Goal: Task Accomplishment & Management: Manage account settings

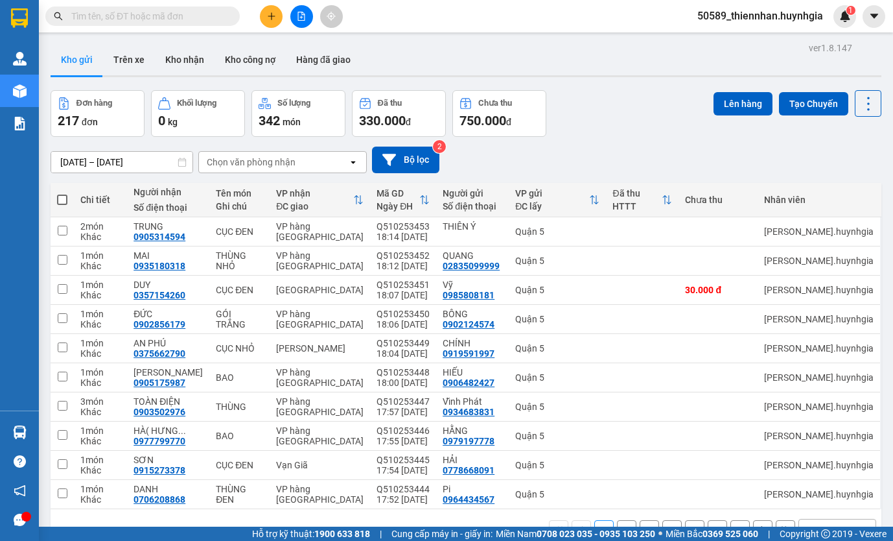
click at [315, 157] on div "Chọn văn phòng nhận" at bounding box center [273, 162] width 149 height 21
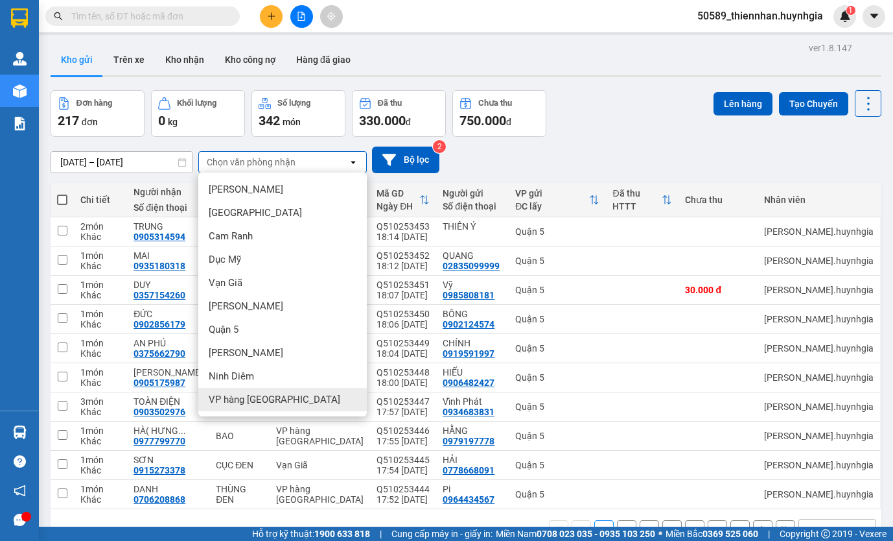
click at [238, 406] on div "VP hàng [GEOGRAPHIC_DATA]" at bounding box center [282, 399] width 169 height 23
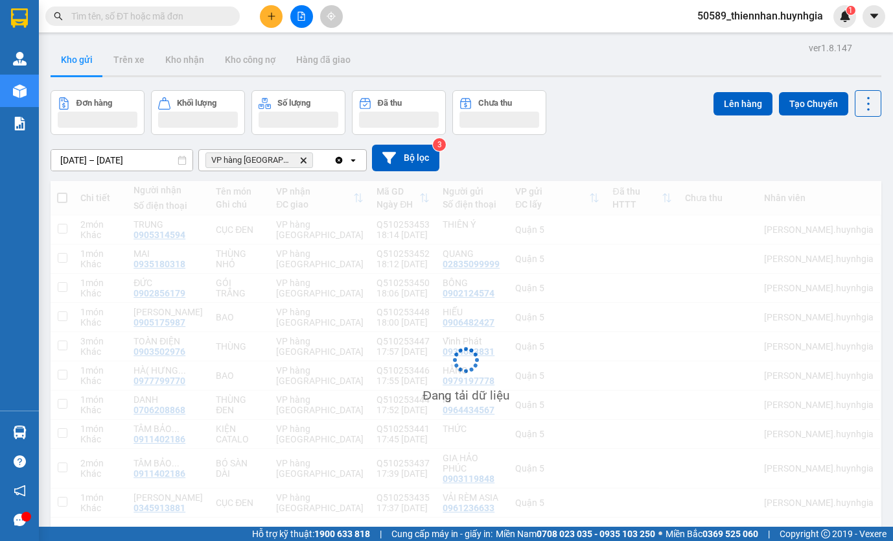
click at [358, 160] on icon "open" at bounding box center [353, 160] width 10 height 10
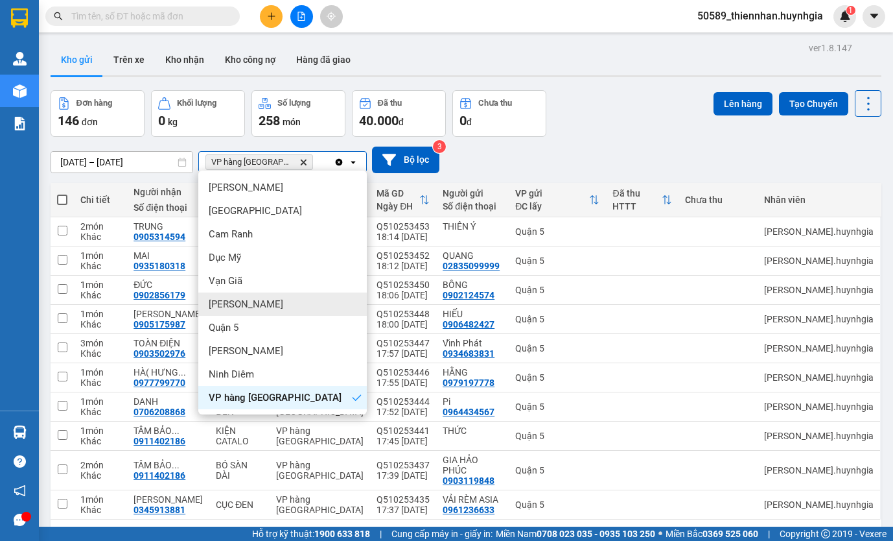
click at [259, 305] on div "[PERSON_NAME]" at bounding box center [282, 303] width 169 height 23
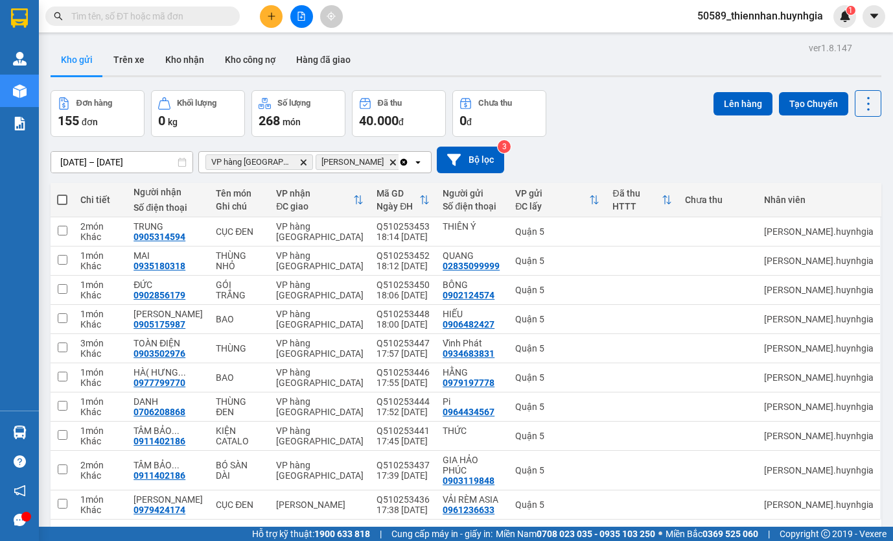
click at [808, 21] on span "50589_thiennhan.huynhgia" at bounding box center [760, 16] width 147 height 16
click at [705, 40] on li "Đăng xuất" at bounding box center [760, 40] width 148 height 21
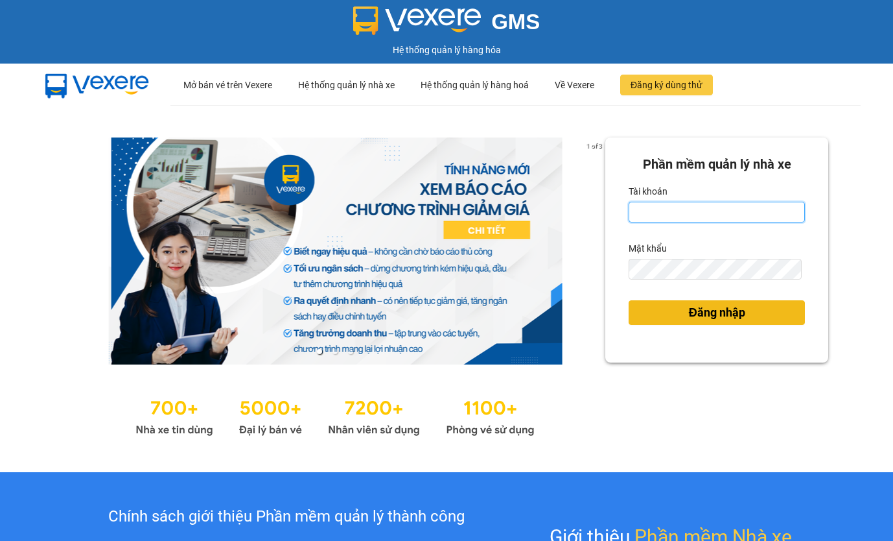
type input "thiennhan.huynhgia"
drag, startPoint x: 658, startPoint y: 322, endPoint x: 657, endPoint y: 305, distance: 16.9
click at [658, 323] on button "Đăng nhập" at bounding box center [717, 312] width 176 height 25
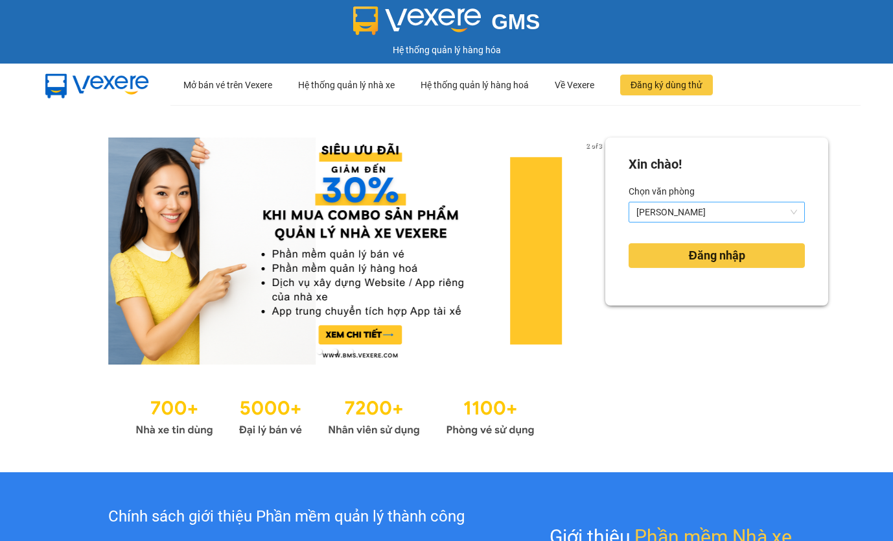
click at [698, 209] on span "[PERSON_NAME]" at bounding box center [717, 211] width 161 height 19
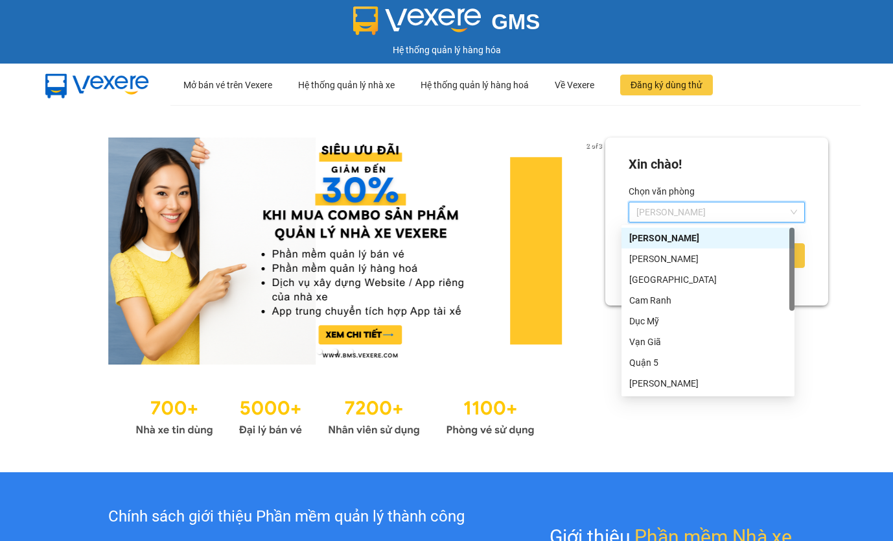
click at [694, 255] on div "[PERSON_NAME]" at bounding box center [709, 259] width 158 height 14
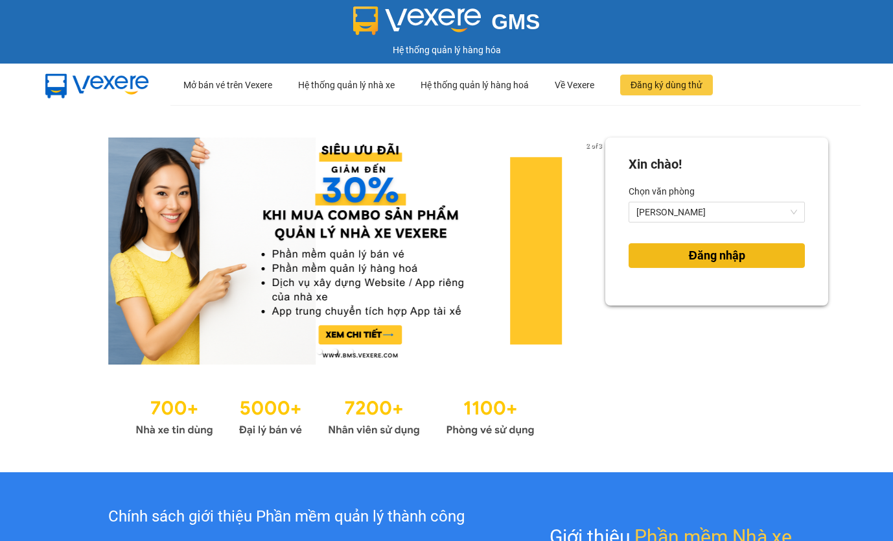
click at [700, 263] on span "Đăng nhập" at bounding box center [717, 255] width 56 height 18
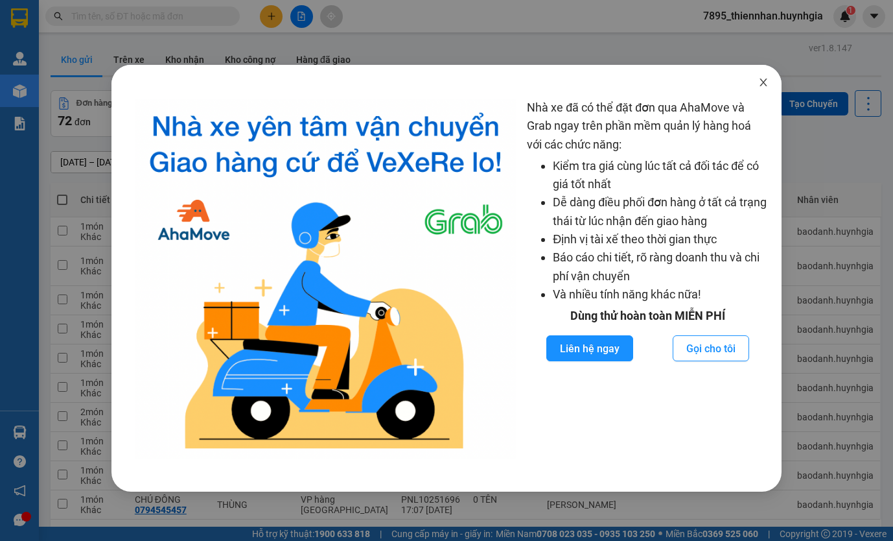
click at [763, 88] on span "Close" at bounding box center [764, 83] width 36 height 36
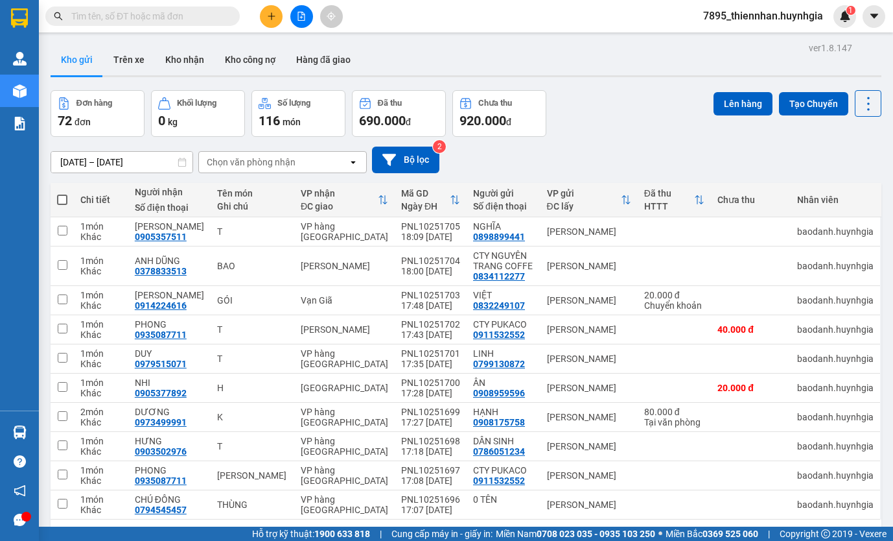
click at [287, 162] on div "Chọn văn phòng nhận" at bounding box center [251, 162] width 89 height 13
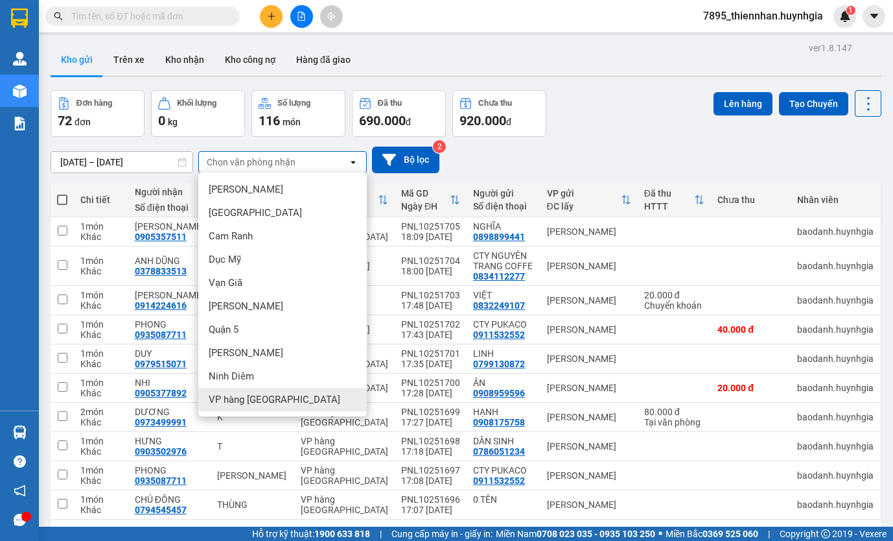
click at [260, 401] on span "VP hàng [GEOGRAPHIC_DATA]" at bounding box center [275, 399] width 132 height 13
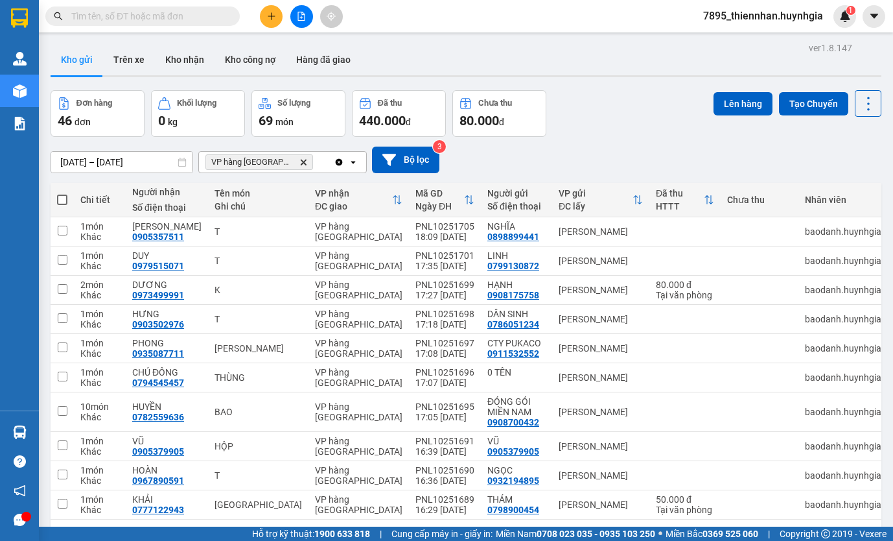
click at [362, 158] on div "Clear all open" at bounding box center [350, 162] width 32 height 21
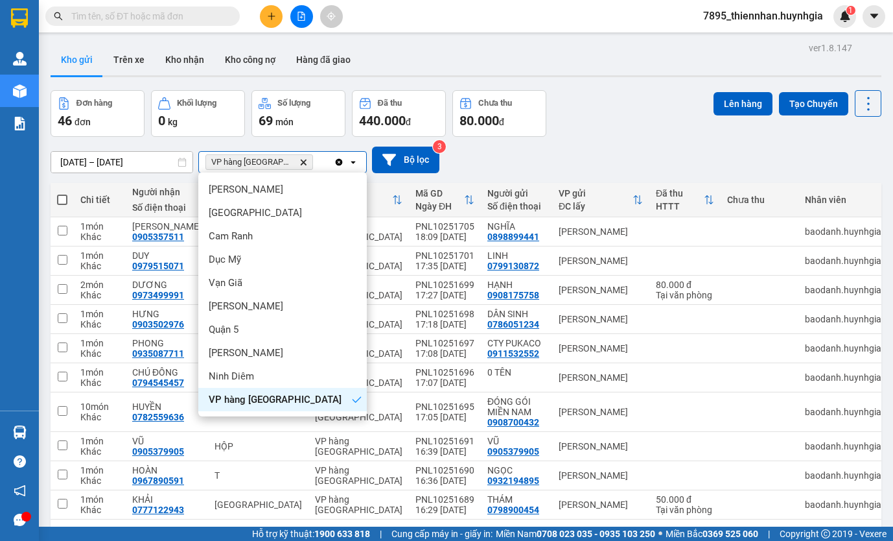
click at [359, 158] on div "Clear all open" at bounding box center [350, 162] width 32 height 21
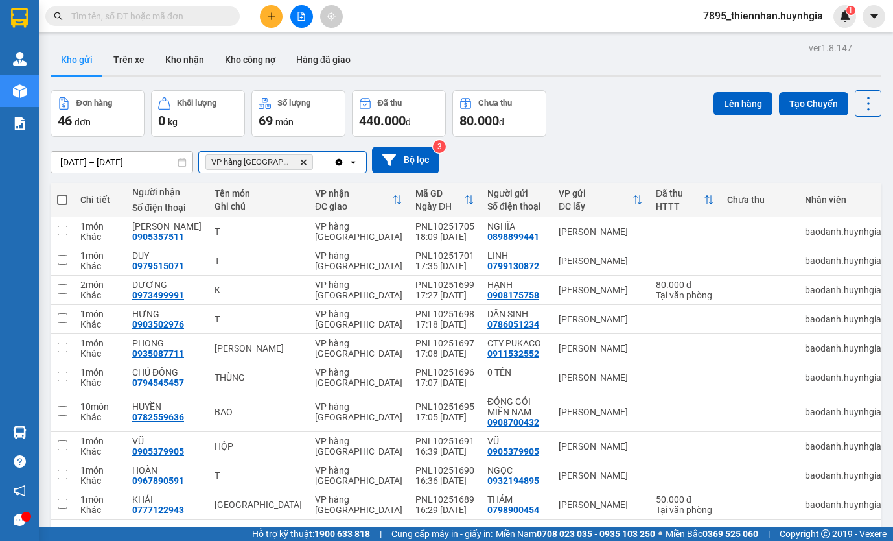
click at [357, 158] on icon "open" at bounding box center [353, 162] width 10 height 10
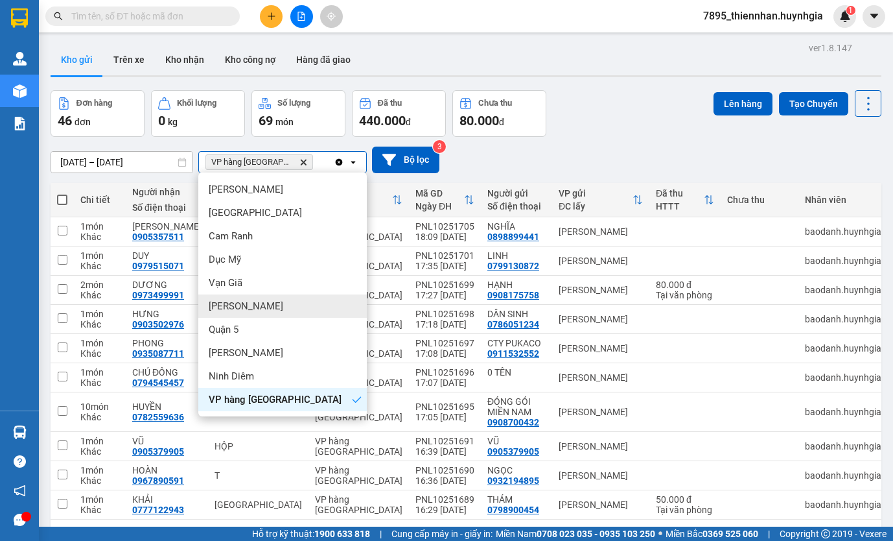
click at [258, 311] on div "[PERSON_NAME]" at bounding box center [282, 305] width 169 height 23
